Goal: Information Seeking & Learning: Learn about a topic

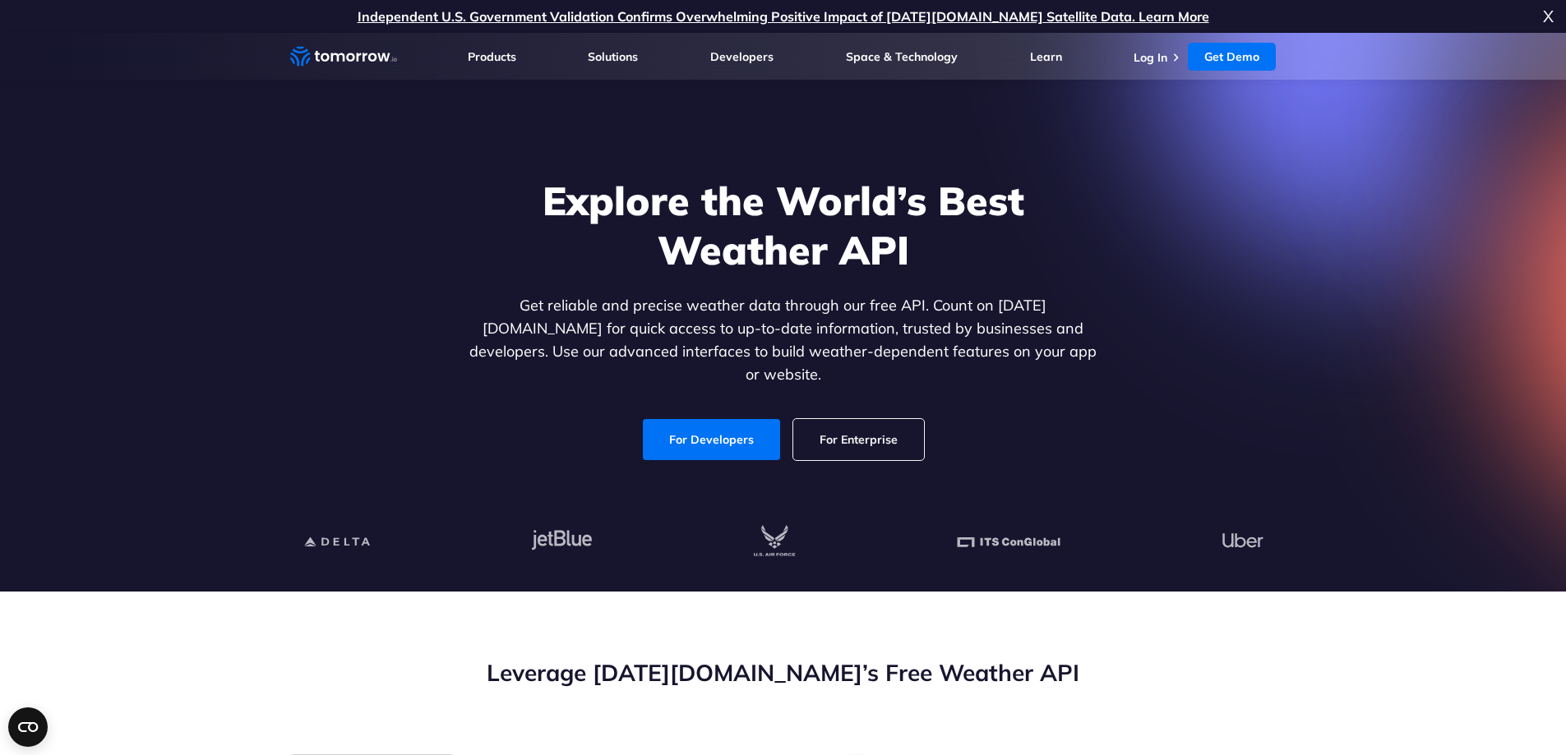
scroll to position [329, 0]
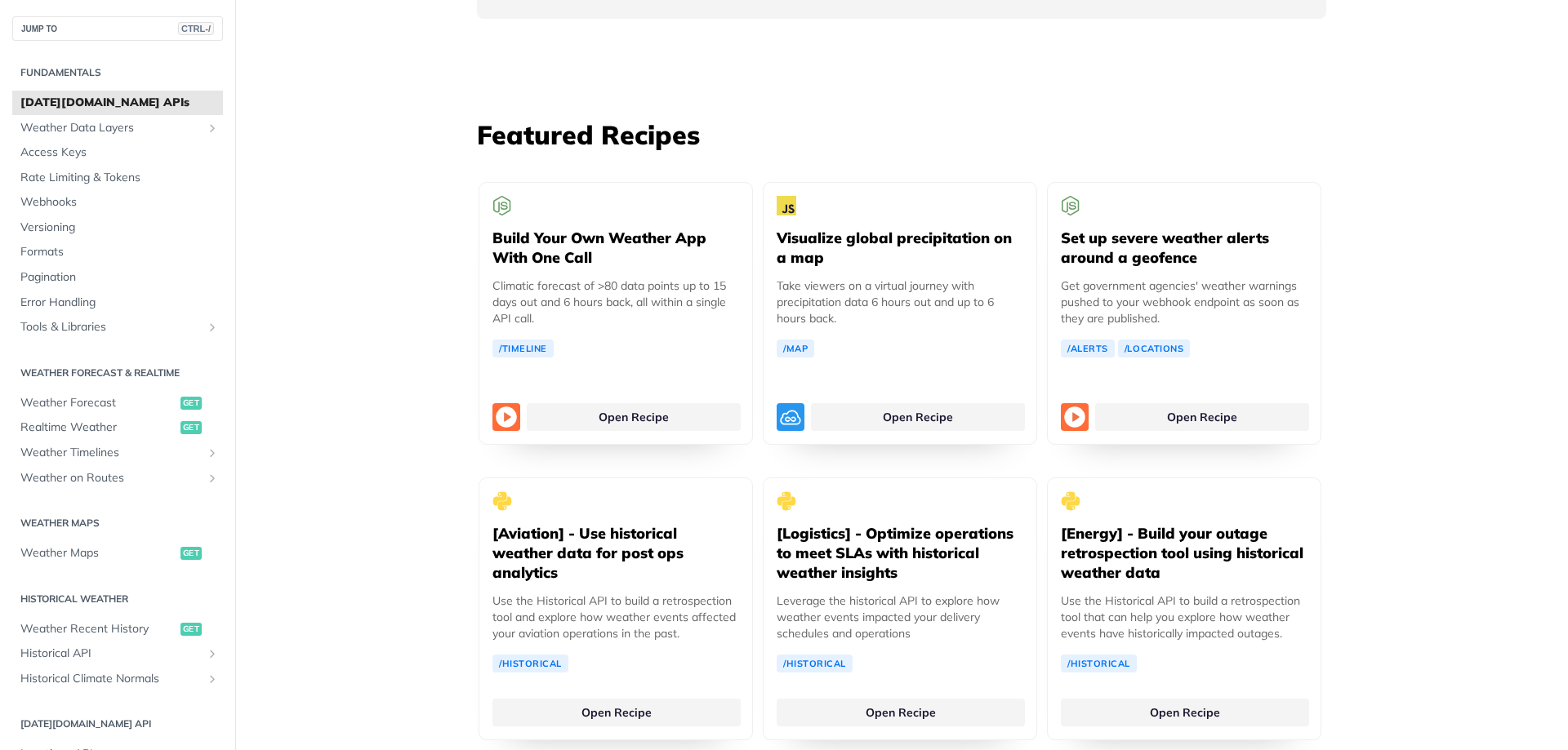
scroll to position [2858, 0]
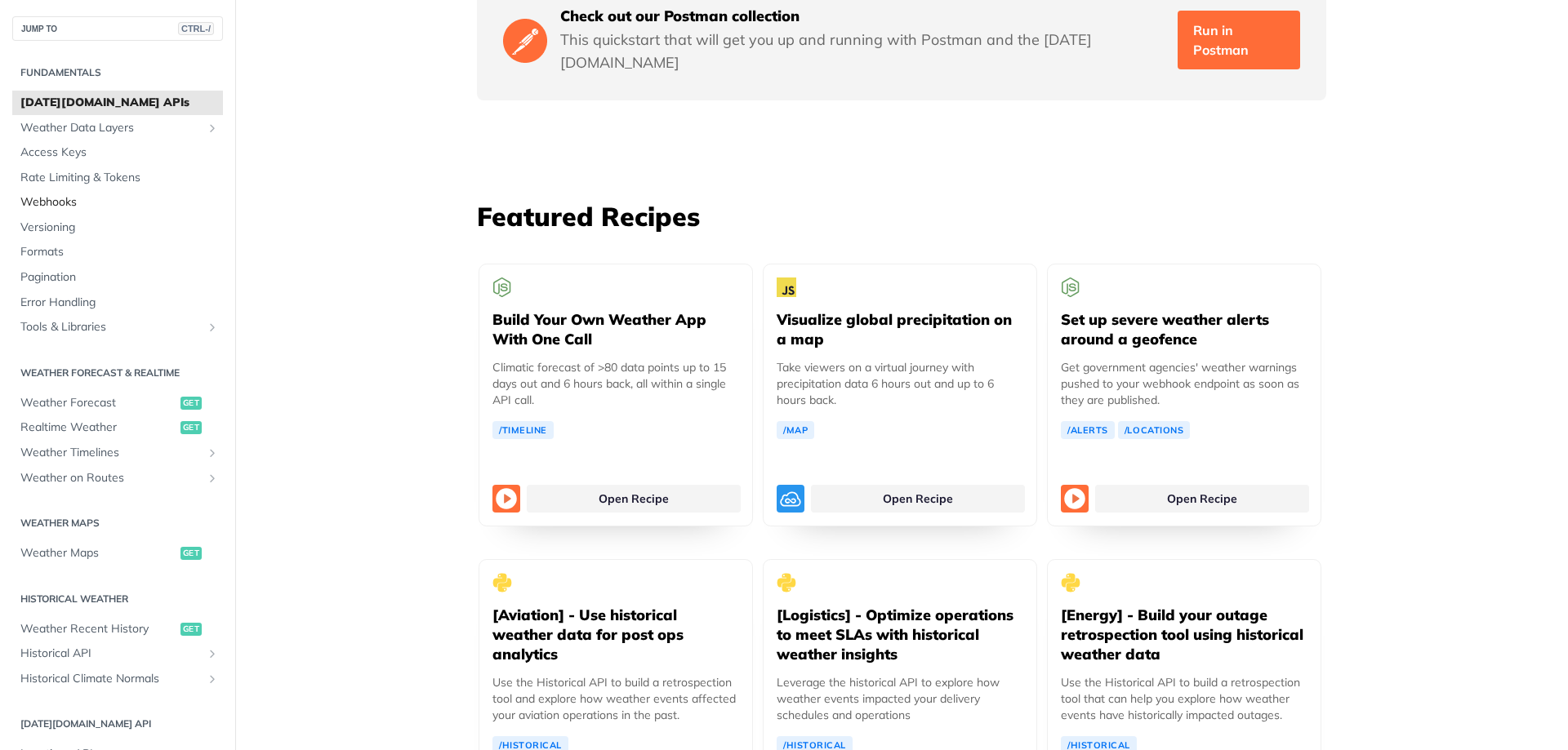
click at [58, 194] on link "Webhooks" at bounding box center [117, 202] width 211 height 25
